Goal: Find specific page/section: Find specific page/section

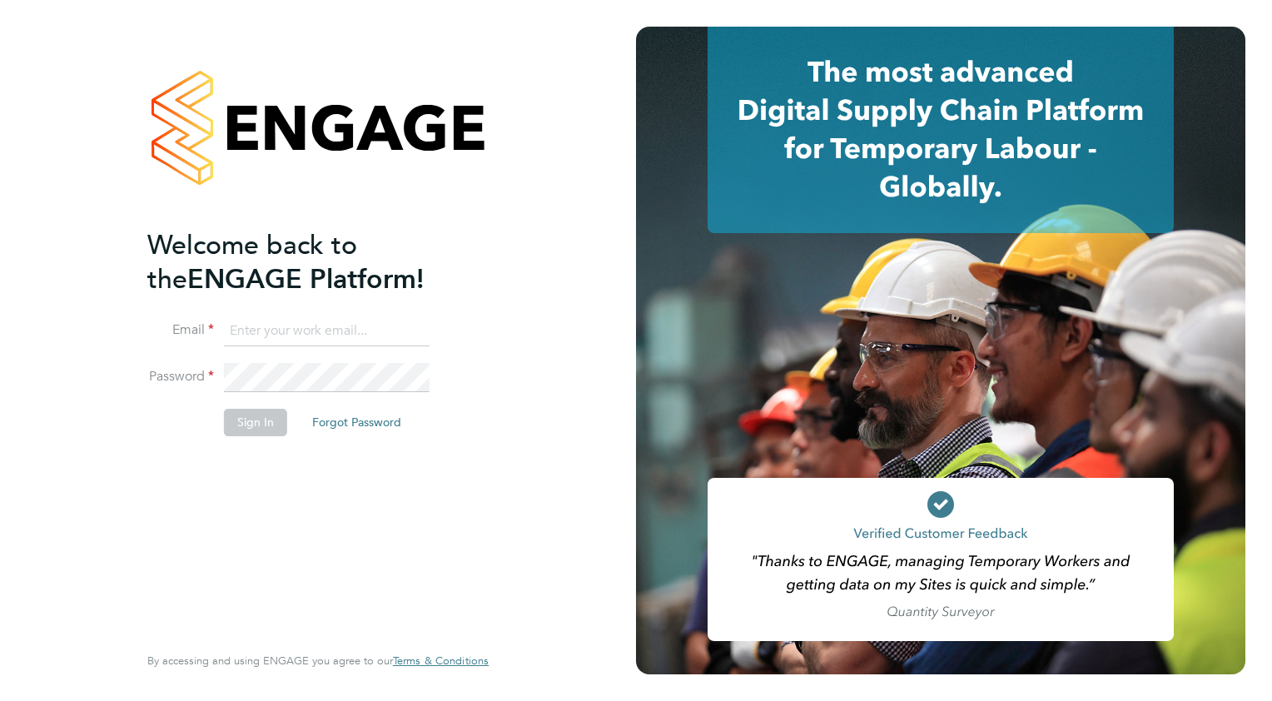
type input "[PERSON_NAME][EMAIL_ADDRESS][PERSON_NAME][DOMAIN_NAME]"
click at [273, 414] on button "Sign In" at bounding box center [255, 422] width 63 height 27
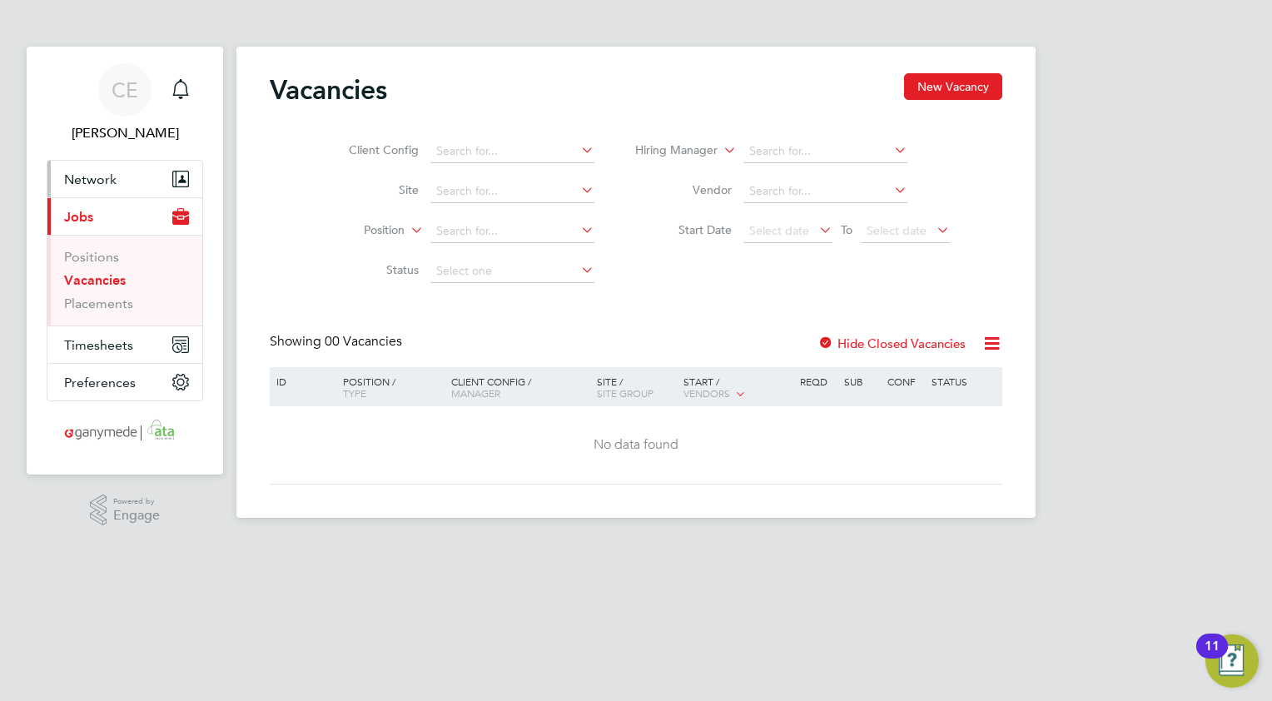
click at [92, 175] on span "Network" at bounding box center [90, 179] width 52 height 16
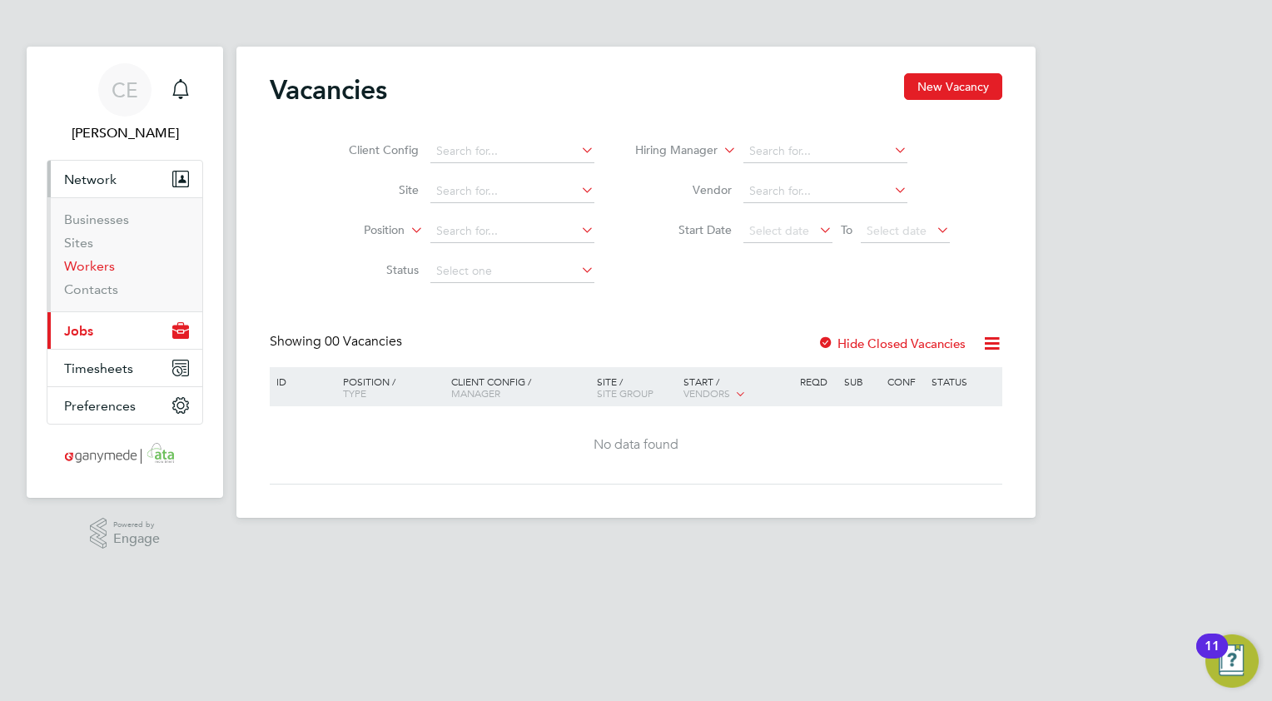
click at [88, 266] on link "Workers" at bounding box center [89, 266] width 51 height 16
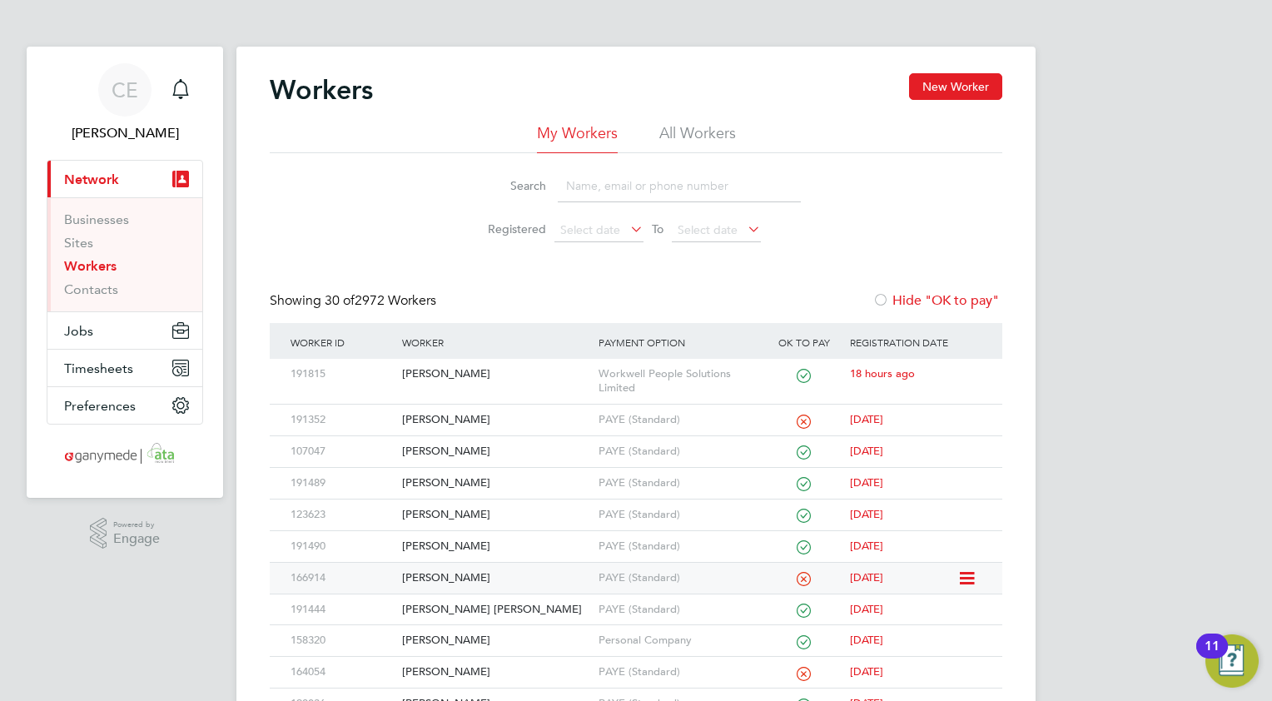
click at [443, 578] on div "Kara Bradbury" at bounding box center [496, 578] width 196 height 31
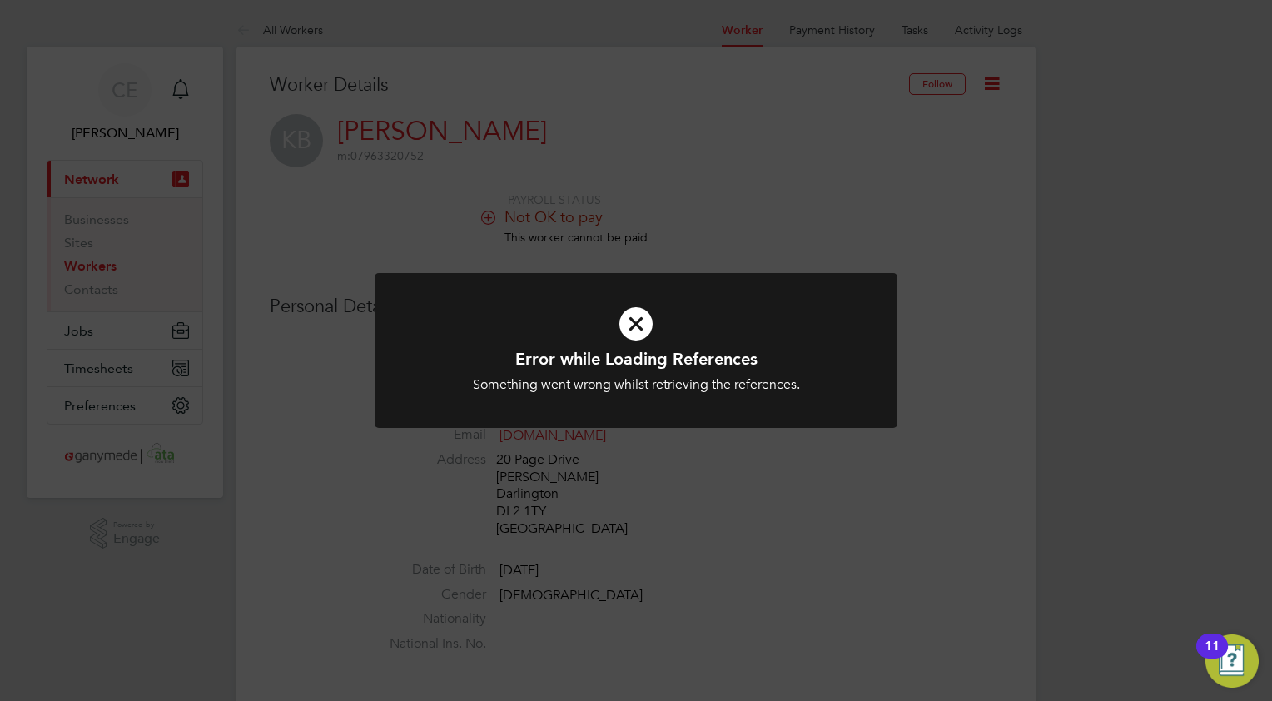
click at [630, 329] on icon at bounding box center [635, 323] width 433 height 65
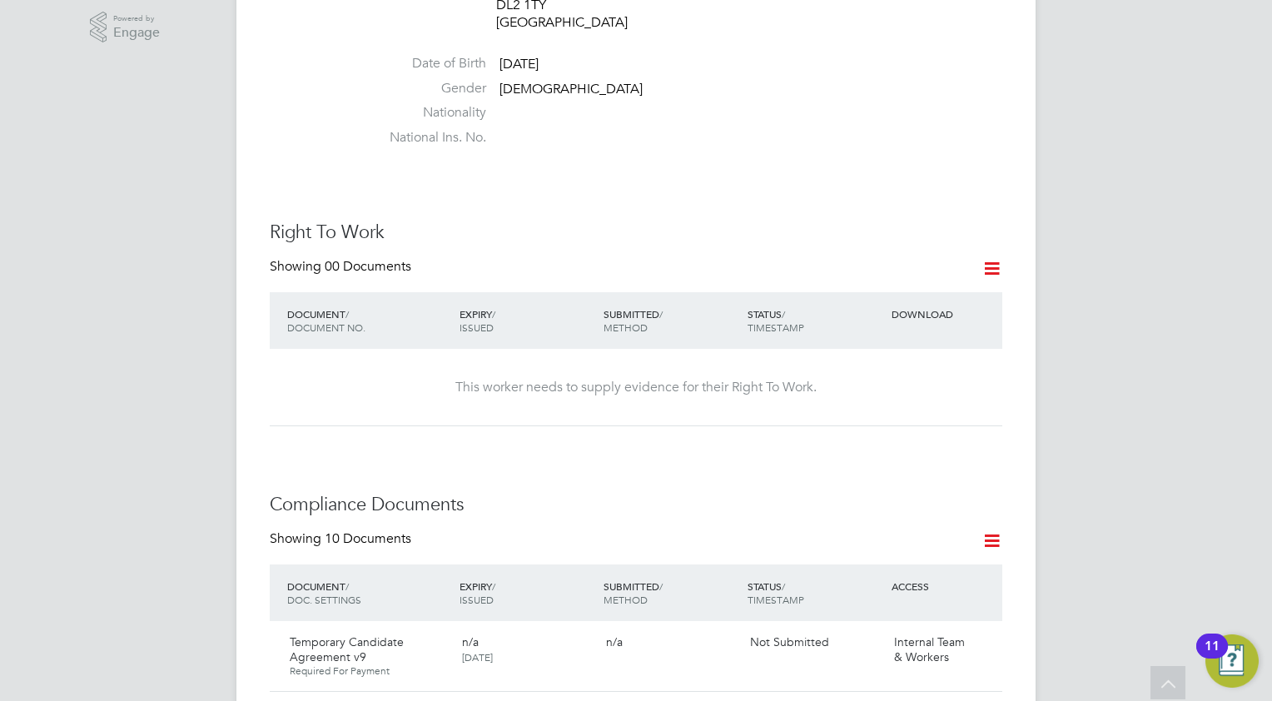
scroll to position [7, 0]
